Goal: Task Accomplishment & Management: Use online tool/utility

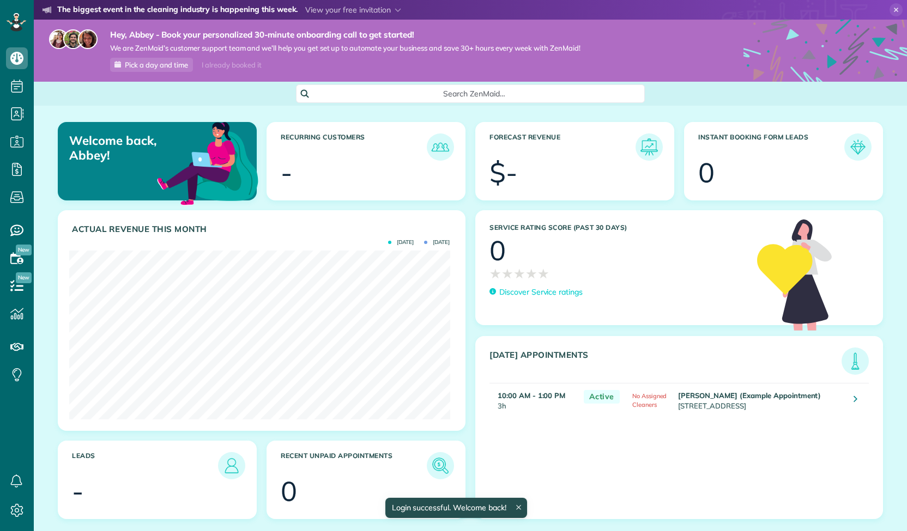
scroll to position [169, 380]
click at [890, 7] on icon at bounding box center [895, 9] width 13 height 13
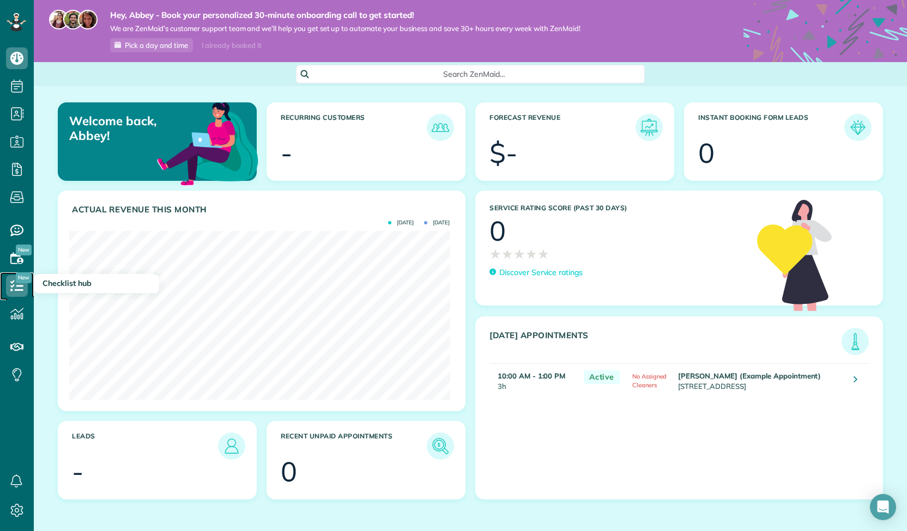
click at [12, 284] on icon at bounding box center [17, 286] width 22 height 22
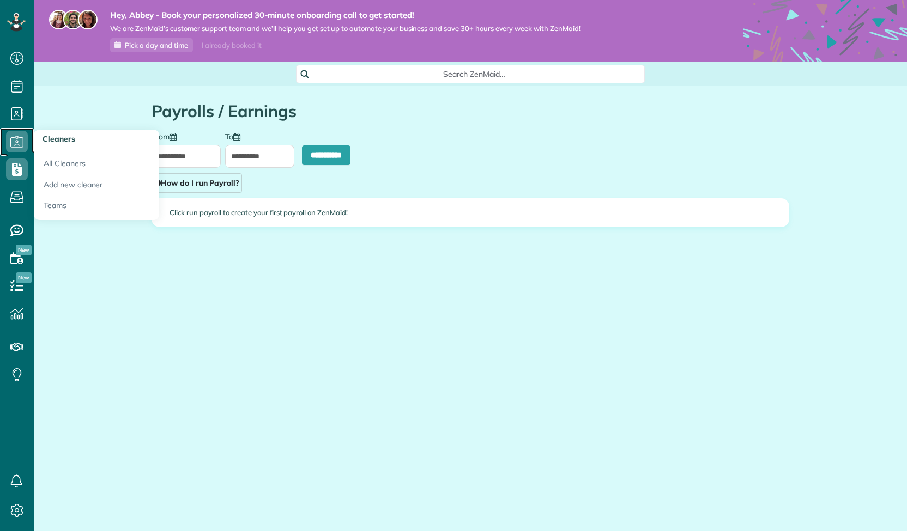
type input "**********"
click at [18, 138] on use at bounding box center [16, 141] width 13 height 11
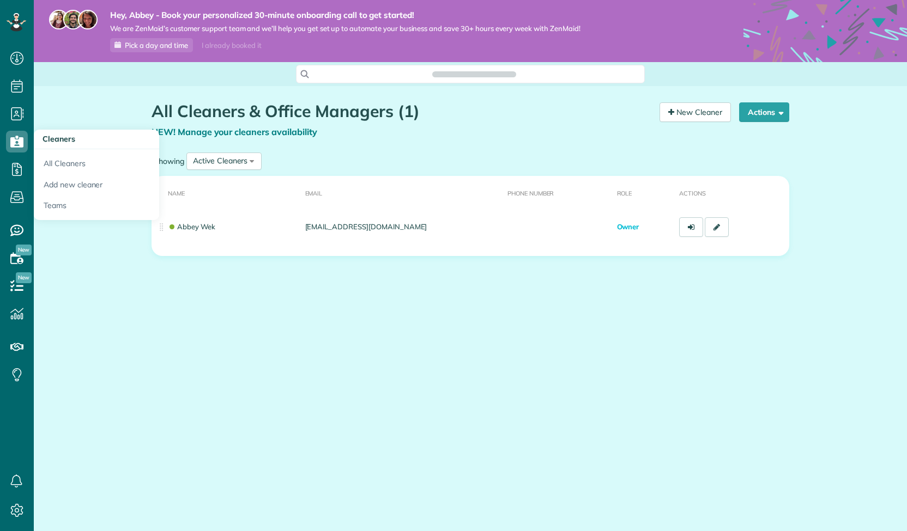
scroll to position [531, 34]
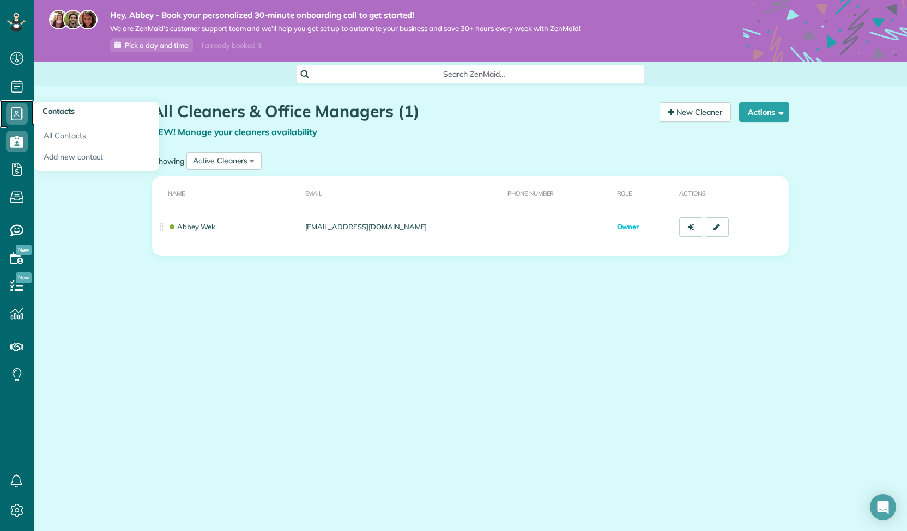
click at [14, 112] on icon at bounding box center [17, 114] width 22 height 22
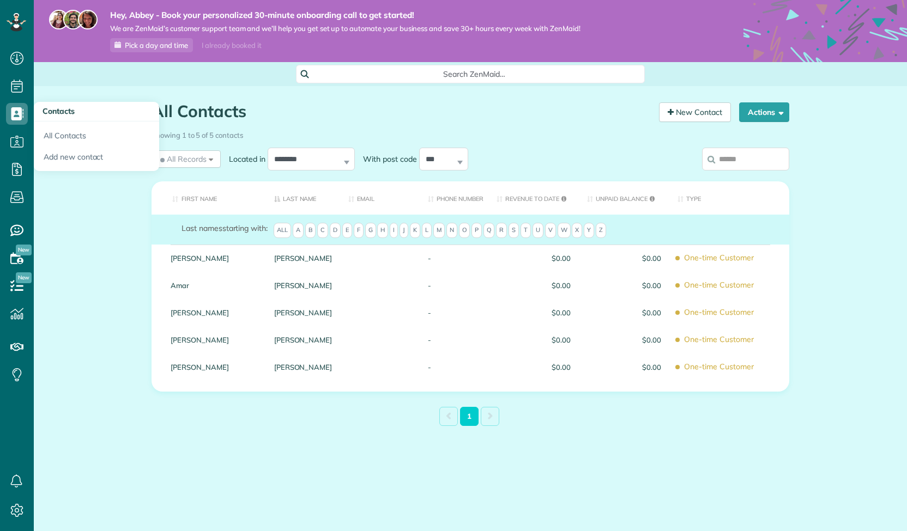
scroll to position [4, 4]
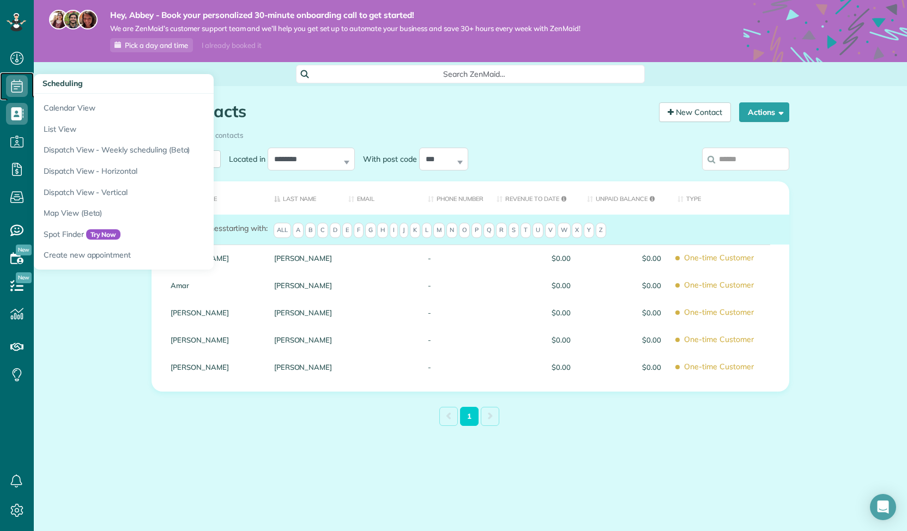
click at [15, 88] on icon at bounding box center [17, 86] width 22 height 22
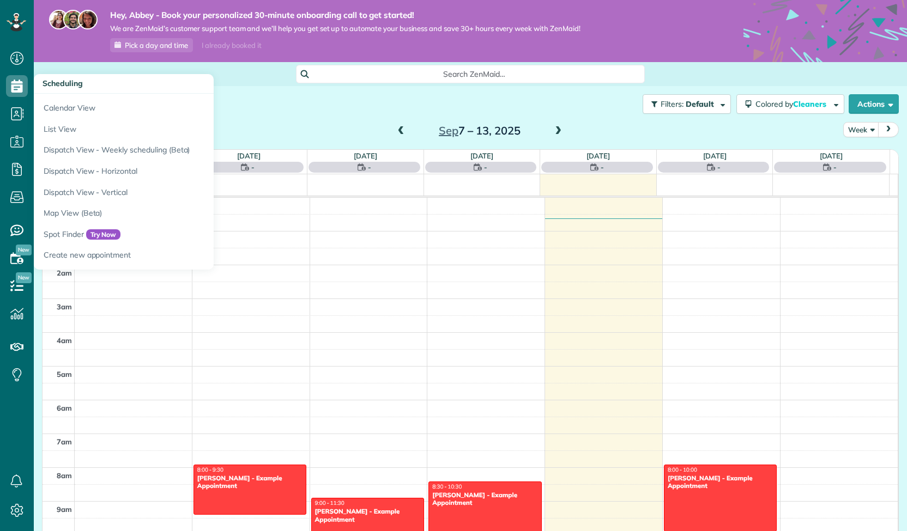
scroll to position [234, 0]
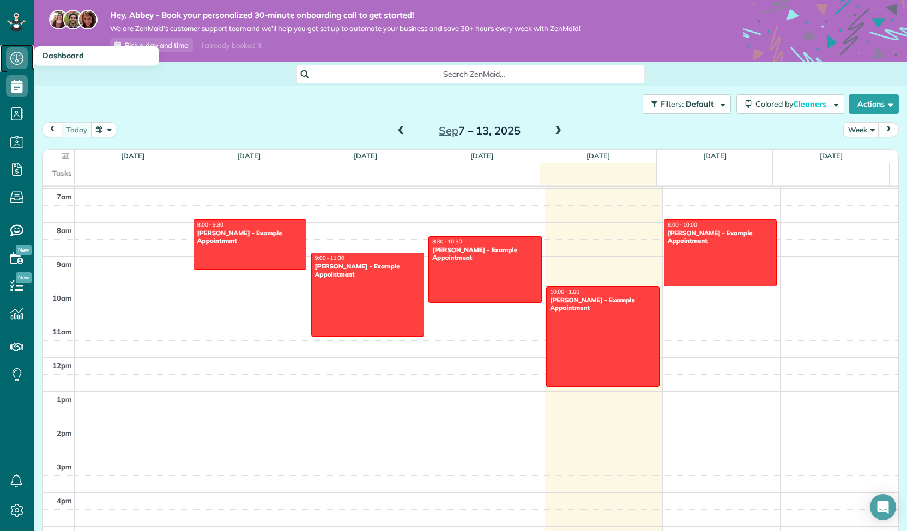
click at [14, 49] on icon at bounding box center [17, 58] width 22 height 22
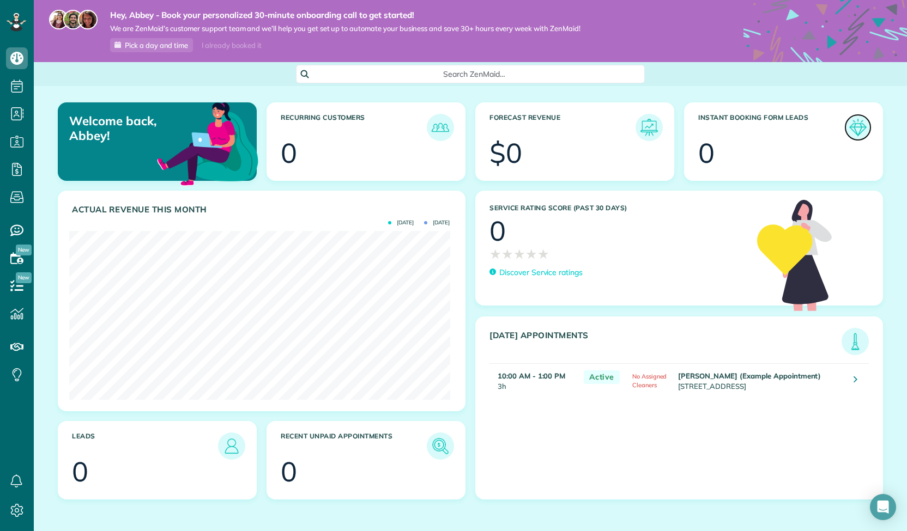
click at [845, 135] on img at bounding box center [857, 127] width 25 height 25
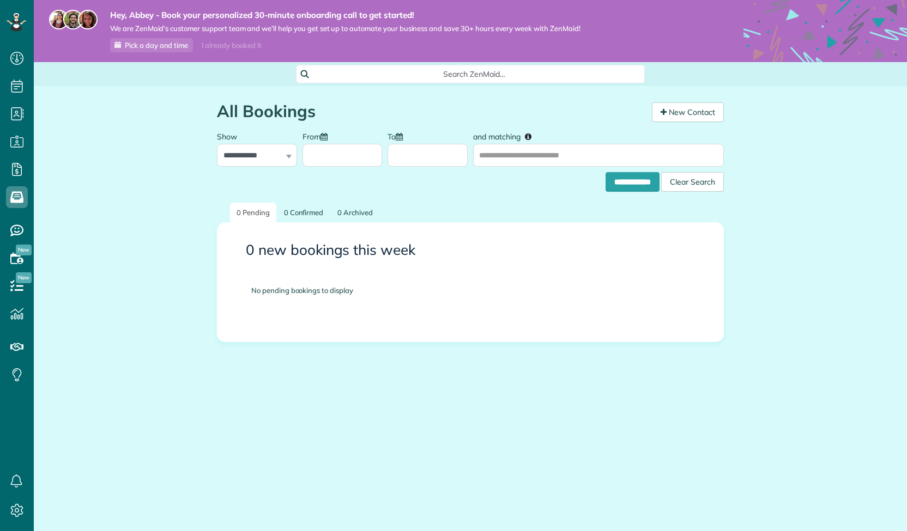
scroll to position [4, 4]
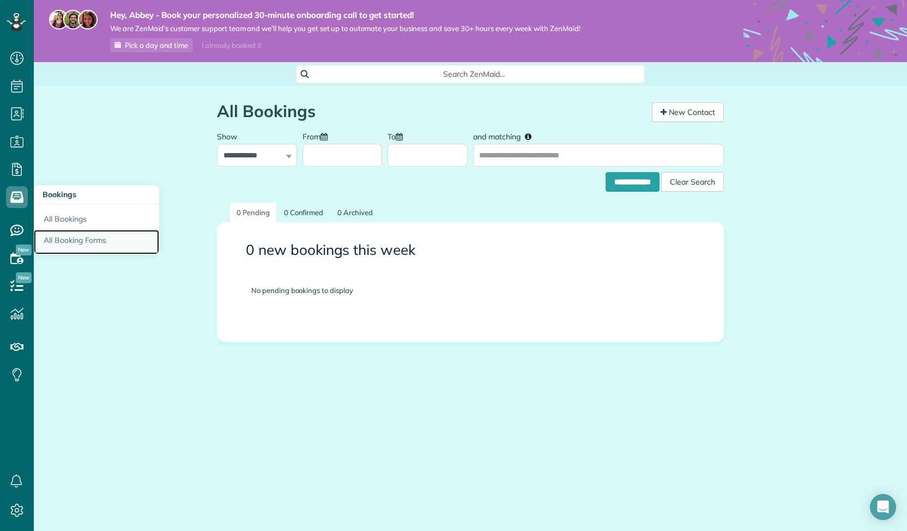
click at [65, 238] on link "All Booking Forms" at bounding box center [96, 242] width 125 height 25
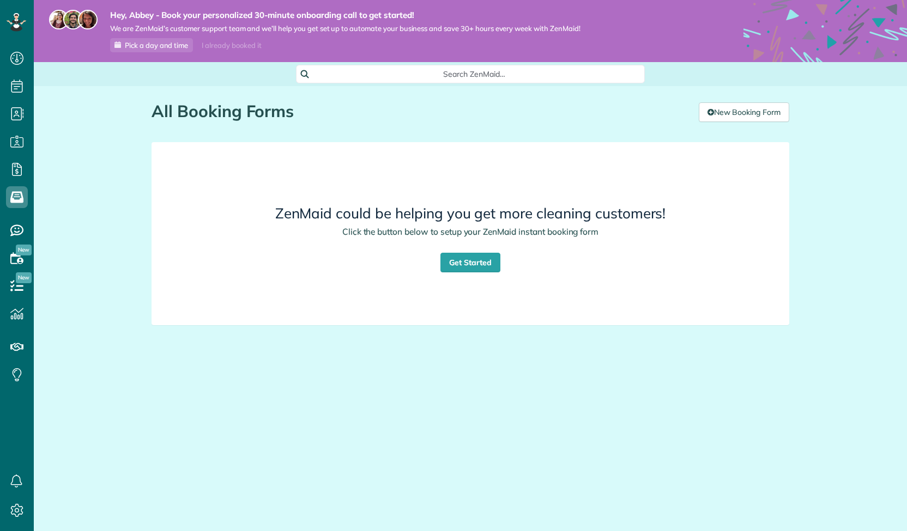
scroll to position [4, 4]
click at [478, 264] on link "Get Started" at bounding box center [470, 263] width 60 height 20
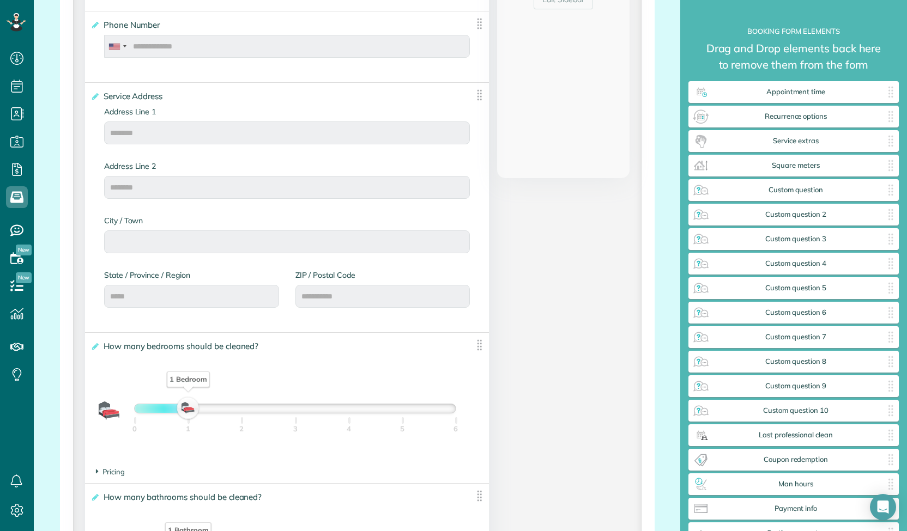
scroll to position [948, 0]
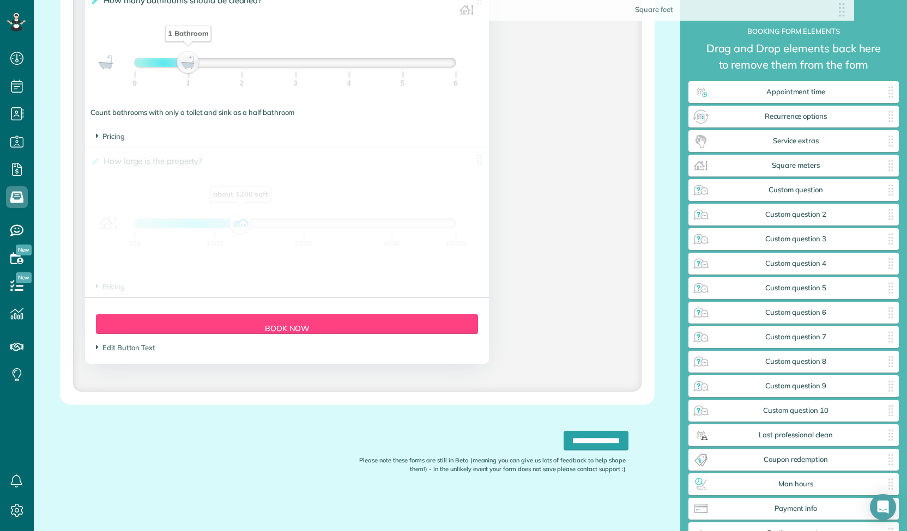
drag, startPoint x: 187, startPoint y: 159, endPoint x: 613, endPoint y: 18, distance: 449.2
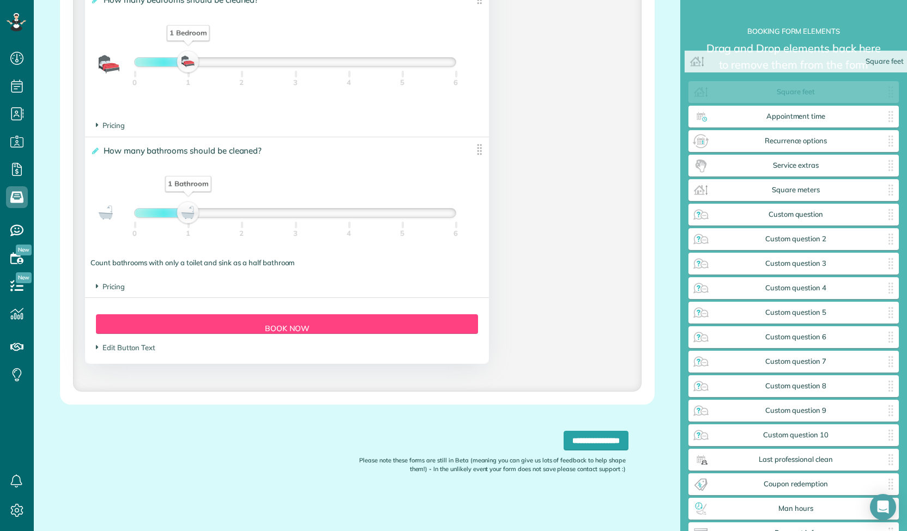
scroll to position [798, 0]
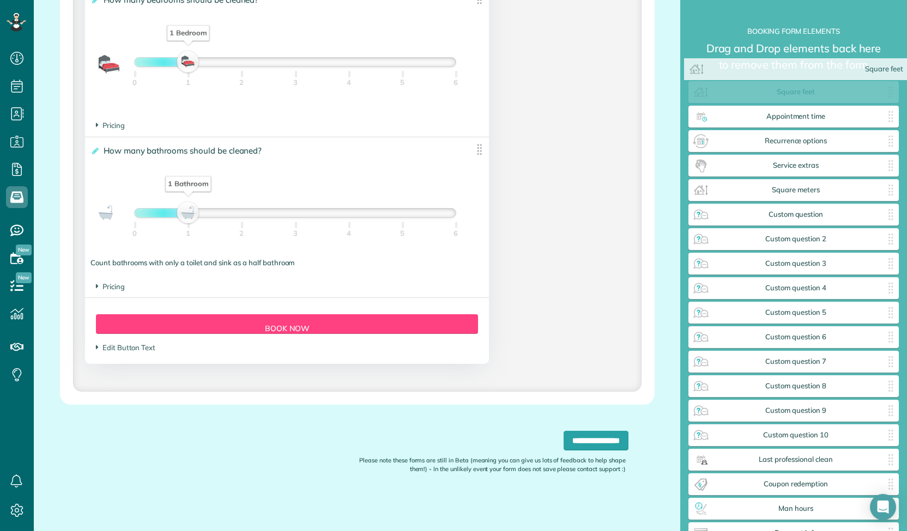
drag, startPoint x: 100, startPoint y: 179, endPoint x: 704, endPoint y: 89, distance: 611.0
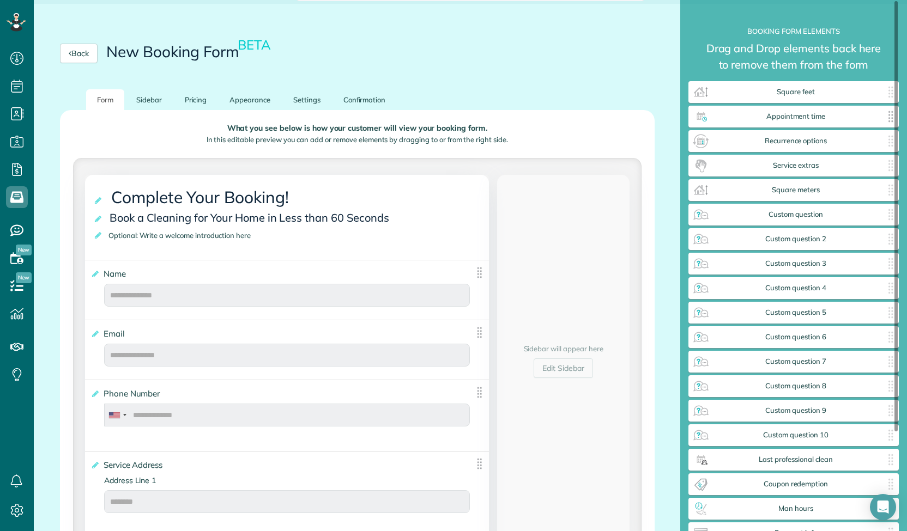
scroll to position [0, 0]
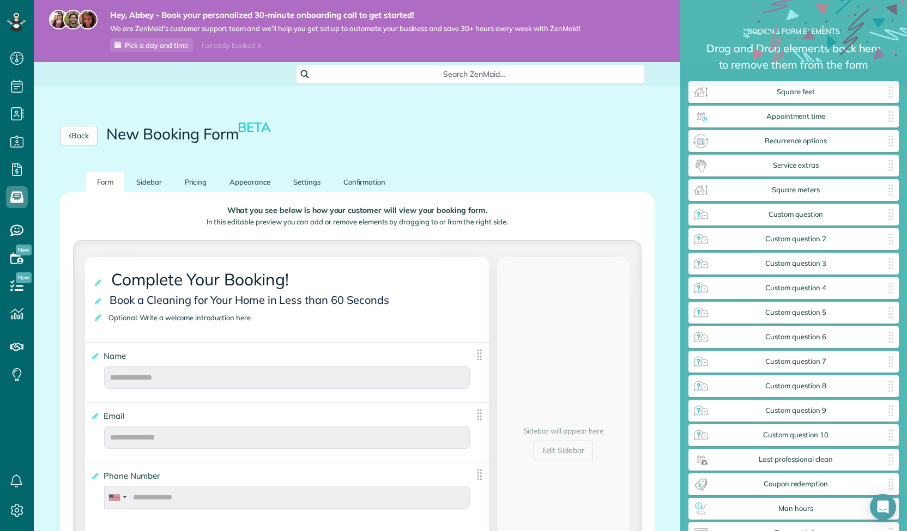
click at [493, 74] on span "Search ZenMaid…" at bounding box center [473, 74] width 331 height 11
click at [252, 91] on html "Dashboard Scheduling Calendar View List View Dispatch View - Weekly scheduling …" at bounding box center [453, 265] width 907 height 531
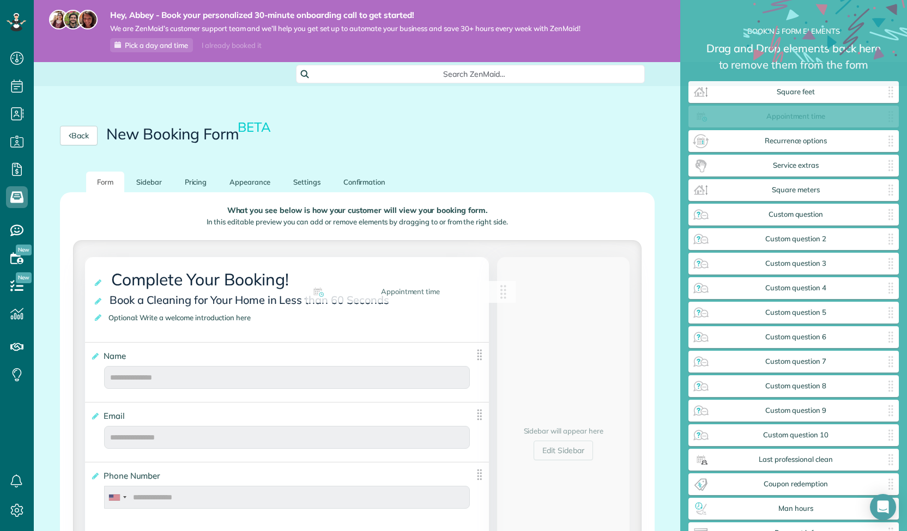
drag, startPoint x: 714, startPoint y: 117, endPoint x: 324, endPoint y: 312, distance: 436.6
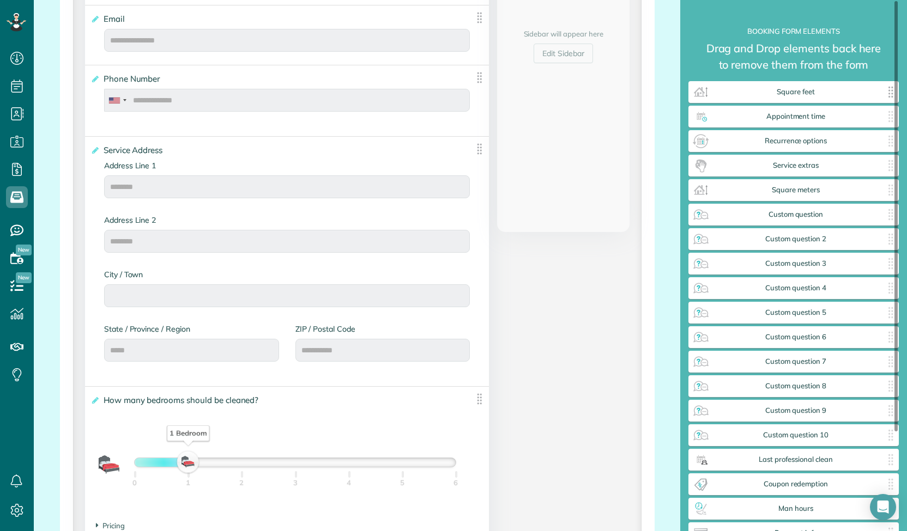
scroll to position [433, 0]
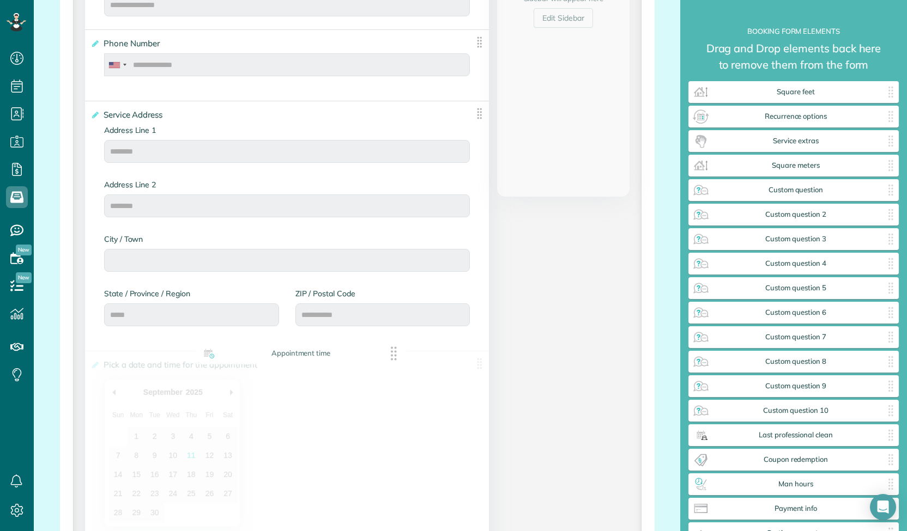
drag, startPoint x: 788, startPoint y: 116, endPoint x: 293, endPoint y: 355, distance: 549.5
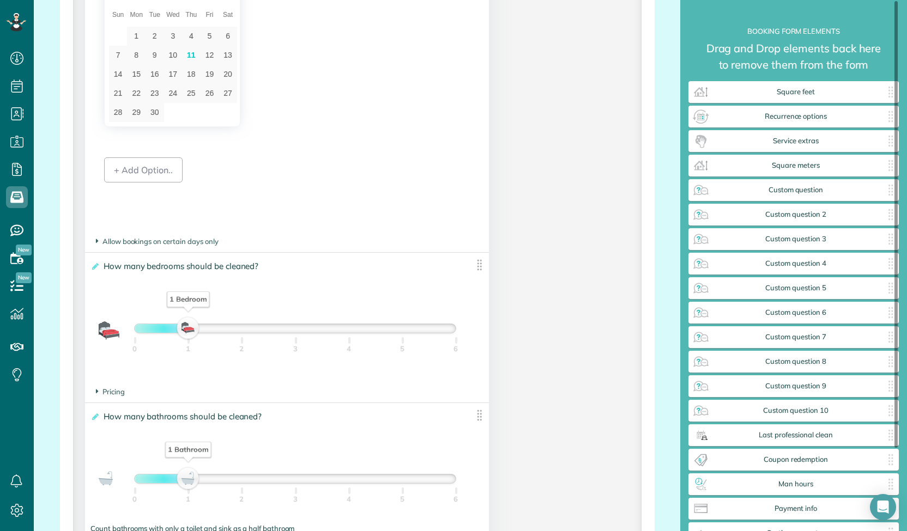
scroll to position [834, 0]
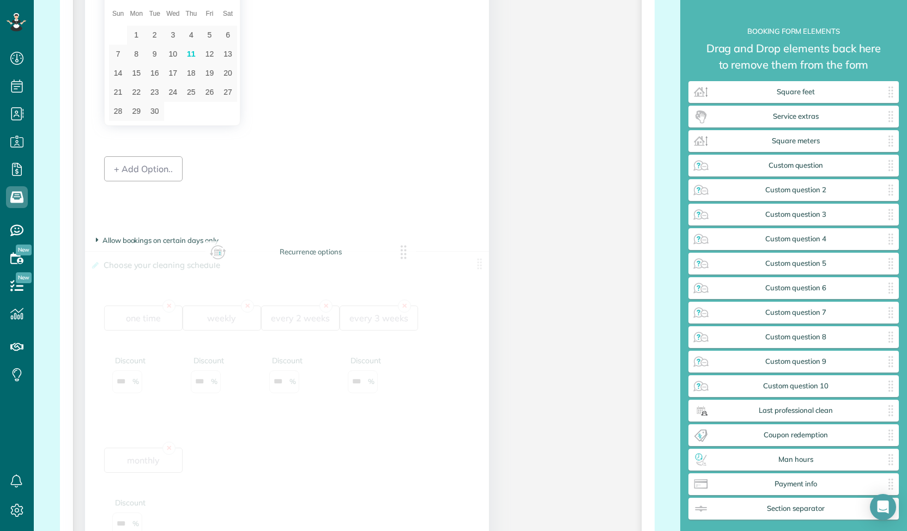
drag, startPoint x: 824, startPoint y: 119, endPoint x: 330, endPoint y: 259, distance: 513.5
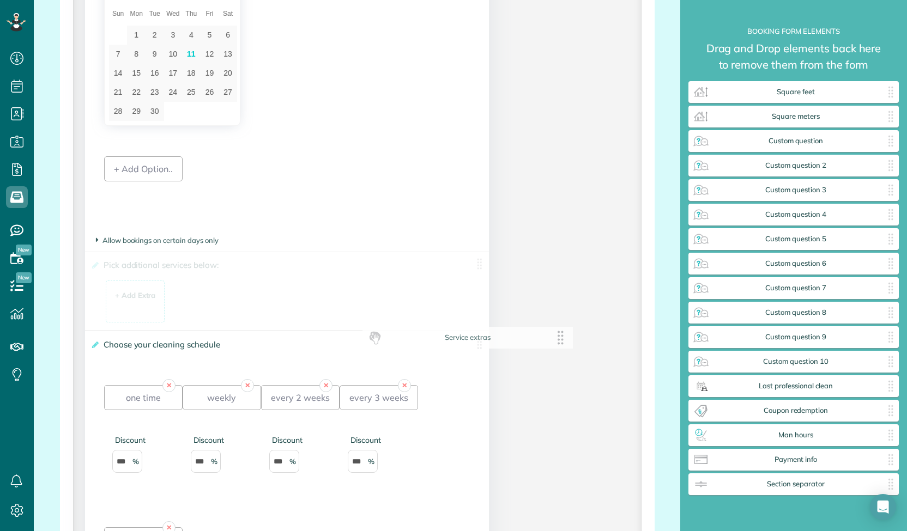
drag, startPoint x: 751, startPoint y: 117, endPoint x: 423, endPoint y: 339, distance: 395.8
click at [133, 313] on div "+ Add Extra $ 34 . 99" at bounding box center [135, 302] width 47 height 29
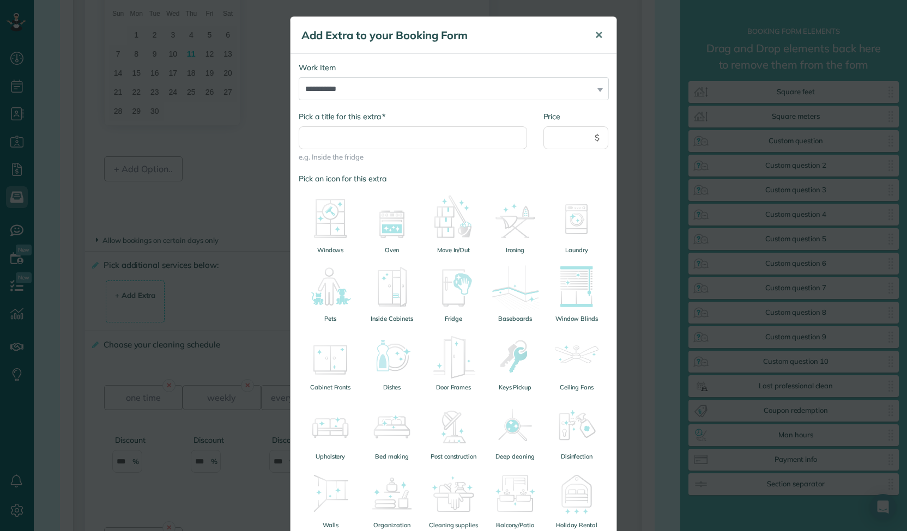
click at [596, 31] on span "✕" at bounding box center [598, 35] width 8 height 13
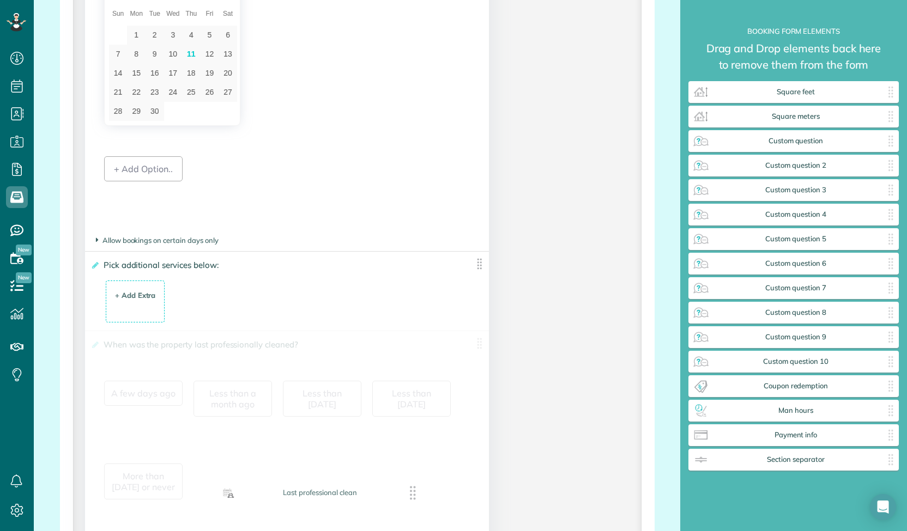
drag, startPoint x: 764, startPoint y: 393, endPoint x: 289, endPoint y: 501, distance: 486.5
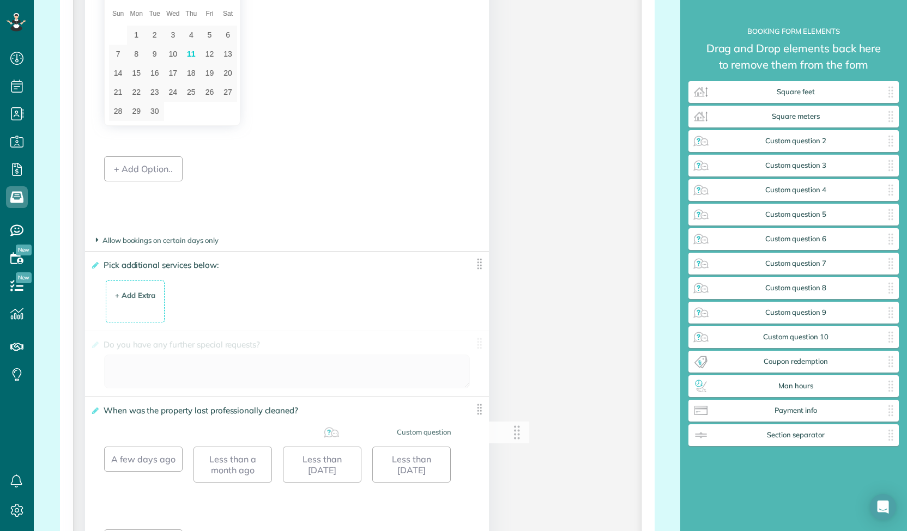
drag, startPoint x: 732, startPoint y: 142, endPoint x: 357, endPoint y: 436, distance: 476.9
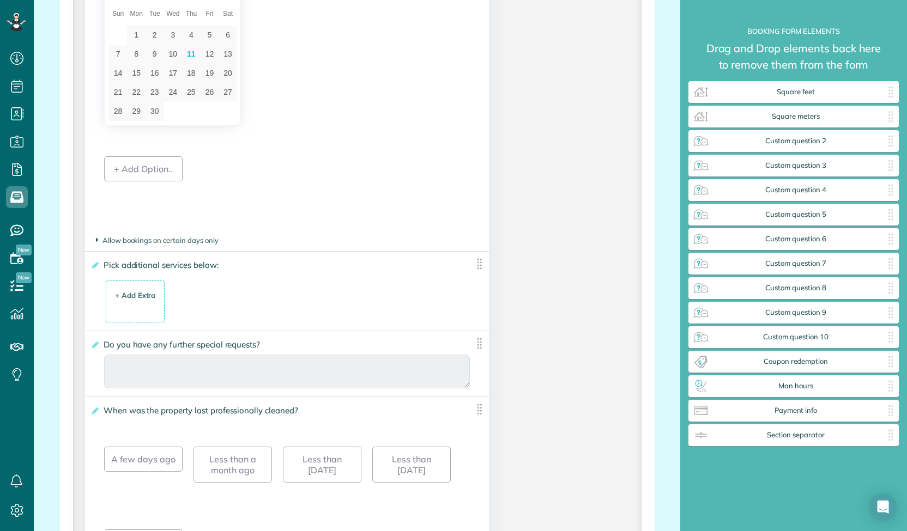
click at [258, 346] on span "Do you have any further special requests?" at bounding box center [184, 345] width 166 height 16
click at [0, 0] on input "**********" at bounding box center [0, 0] width 0 height 0
click at [95, 341] on icon at bounding box center [94, 345] width 8 height 8
click at [0, 0] on input "**********" at bounding box center [0, 0] width 0 height 0
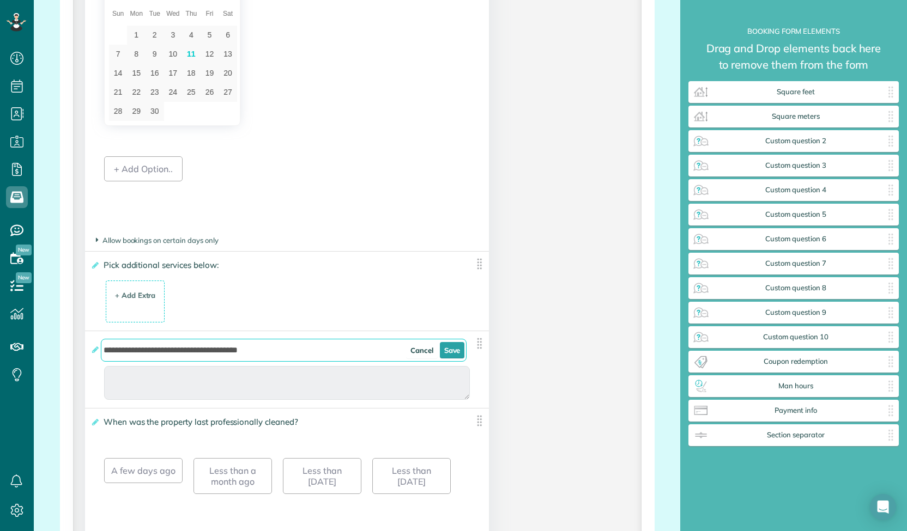
click at [169, 349] on input "**********" at bounding box center [284, 350] width 366 height 23
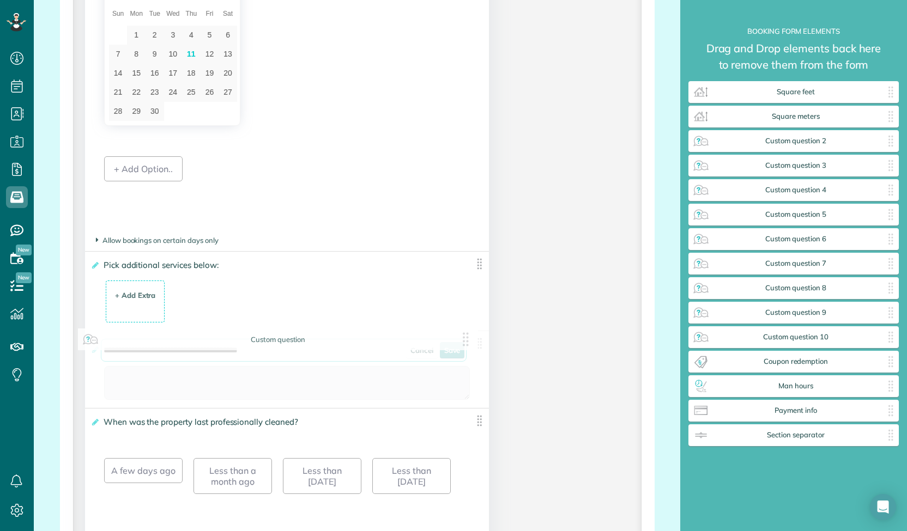
drag, startPoint x: 277, startPoint y: 349, endPoint x: 83, endPoint y: 345, distance: 194.0
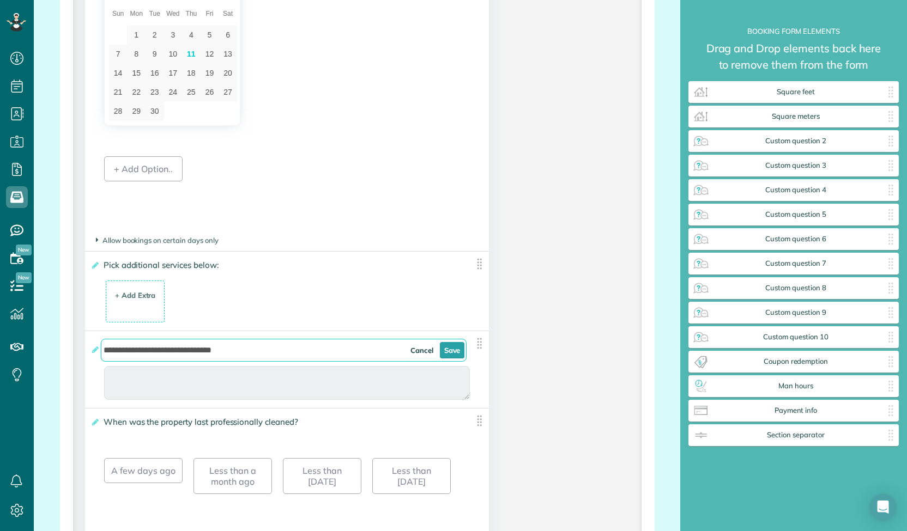
type input "**********"
click at [450, 354] on link "Save" at bounding box center [452, 350] width 25 height 16
